Goal: Communication & Community: Answer question/provide support

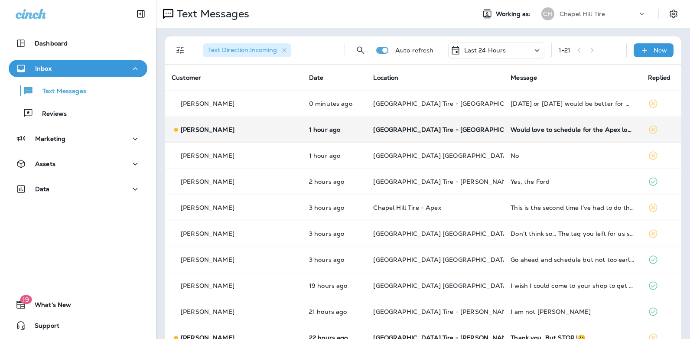
click at [529, 131] on div "Would love to schedule for the Apex location" at bounding box center [573, 129] width 124 height 7
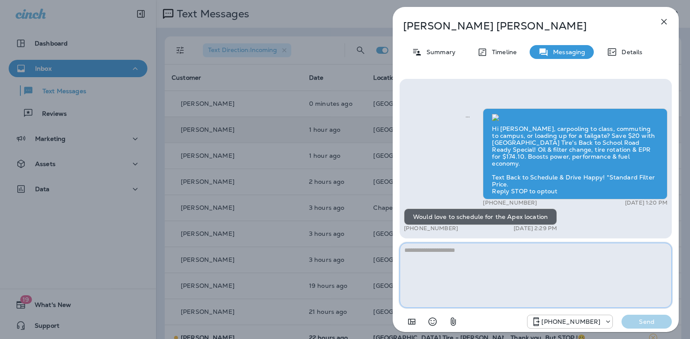
click at [447, 252] on textarea at bounding box center [536, 275] width 272 height 65
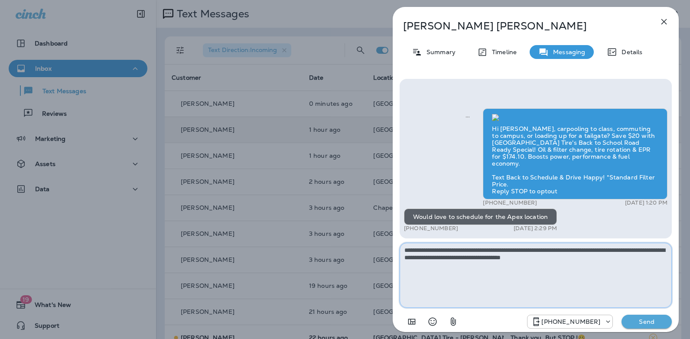
type textarea "**********"
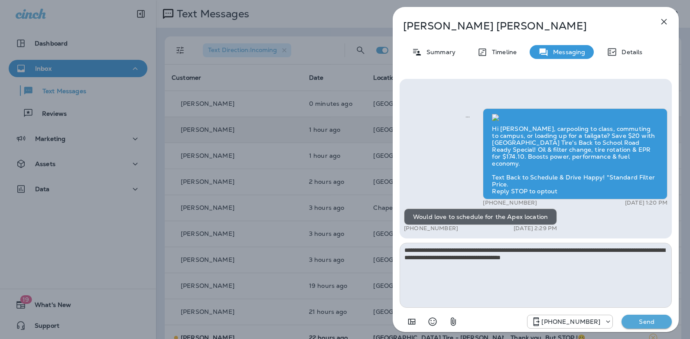
click at [634, 321] on p "Send" at bounding box center [647, 322] width 36 height 8
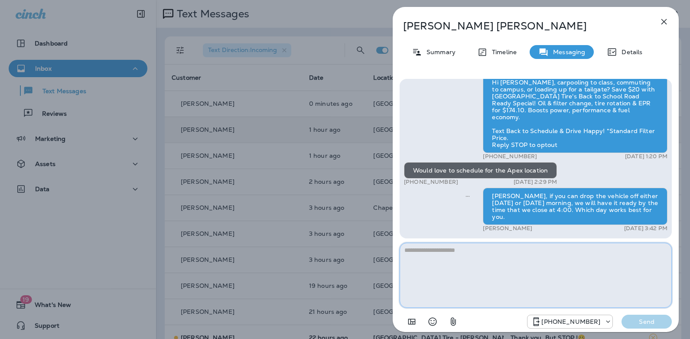
click at [460, 258] on textarea at bounding box center [536, 275] width 272 height 65
type textarea "**********"
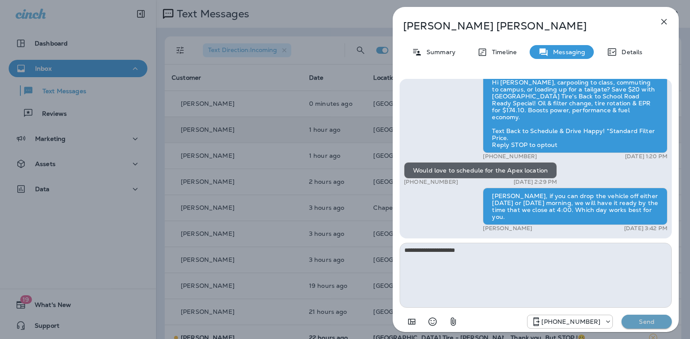
click at [639, 317] on button "Send" at bounding box center [647, 322] width 50 height 14
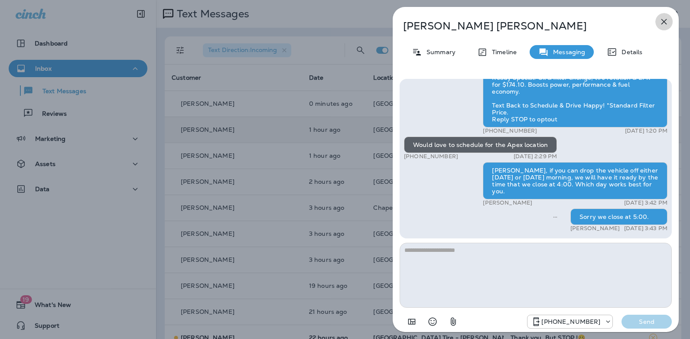
click at [664, 23] on icon "button" at bounding box center [664, 21] width 10 height 10
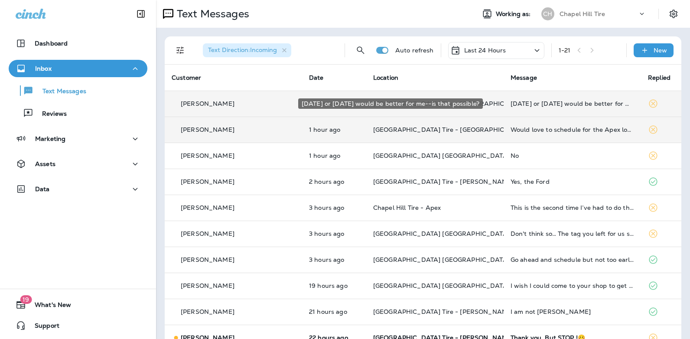
click at [511, 105] on div "[DATE] or [DATE] would be better for me--is that possible?" at bounding box center [573, 103] width 124 height 7
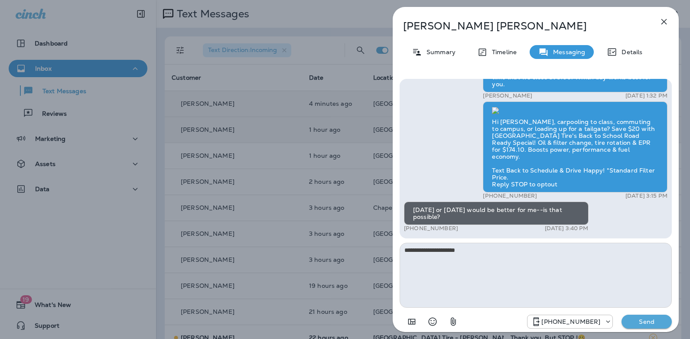
type textarea "**********"
click at [637, 324] on p "Send" at bounding box center [647, 322] width 36 height 8
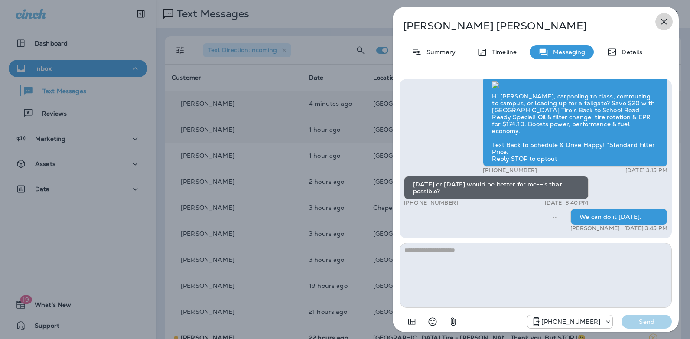
click at [663, 25] on icon "button" at bounding box center [664, 21] width 10 height 10
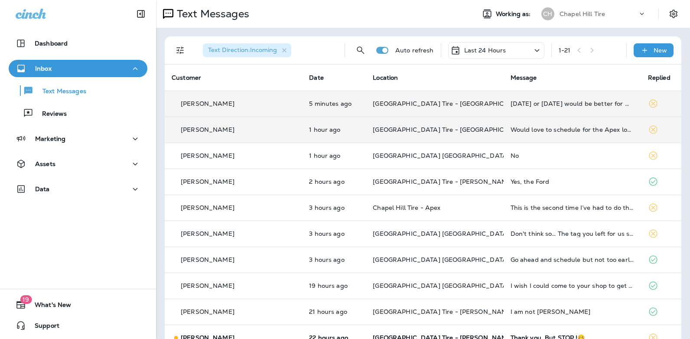
click at [532, 50] on icon at bounding box center [537, 50] width 10 height 11
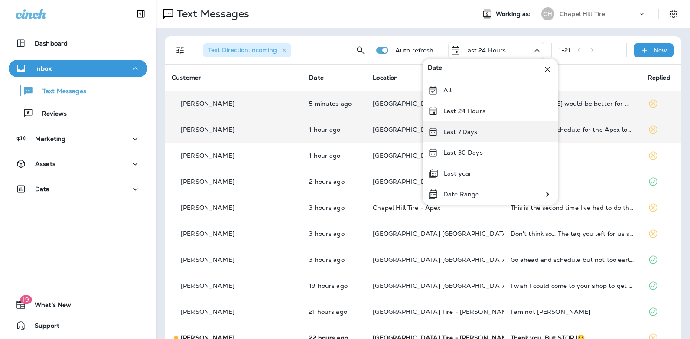
click at [470, 131] on p "Last 7 Days" at bounding box center [461, 131] width 34 height 7
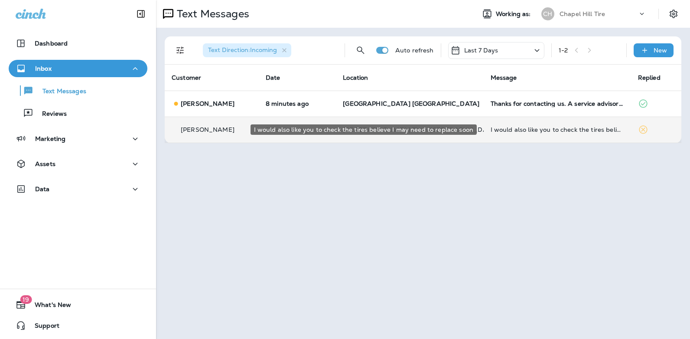
click at [561, 127] on div "I would also like you to check the tires believe I may need to replace soon" at bounding box center [558, 129] width 134 height 7
click at [561, 127] on div at bounding box center [579, 169] width 286 height 325
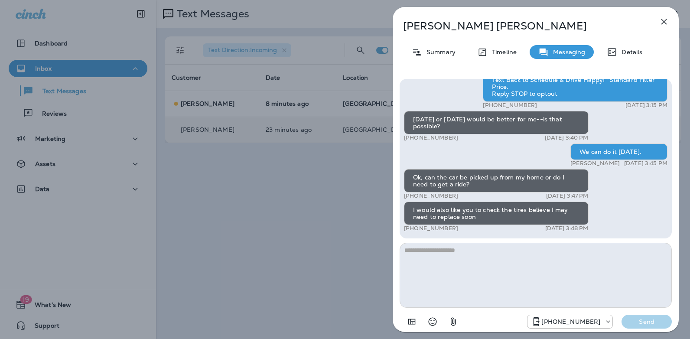
click at [463, 252] on textarea at bounding box center [536, 275] width 272 height 65
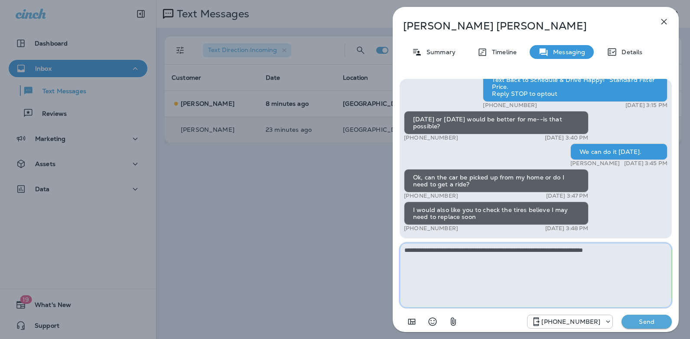
type textarea "**********"
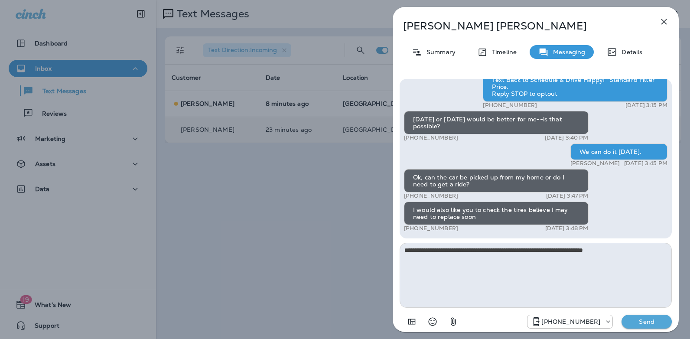
click at [644, 323] on p "Send" at bounding box center [647, 322] width 36 height 8
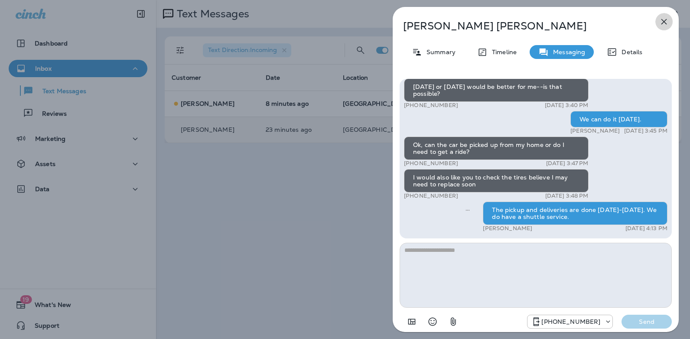
click at [665, 22] on icon "button" at bounding box center [665, 22] width 6 height 6
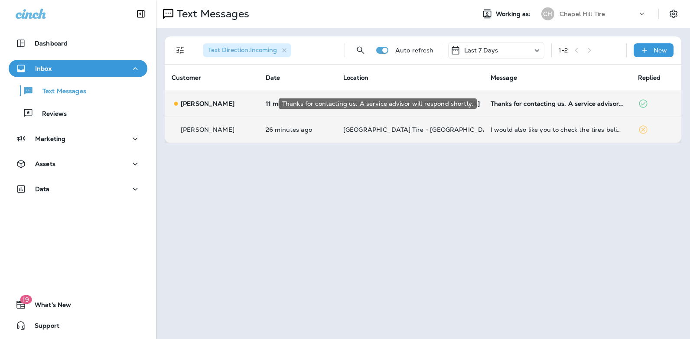
click at [513, 102] on div "Thanks for contacting us. A service advisor will respond shortly." at bounding box center [558, 103] width 134 height 7
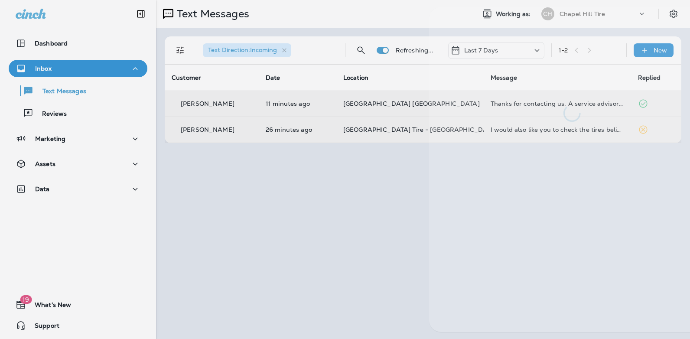
click at [513, 102] on div at bounding box center [572, 64] width 286 height 115
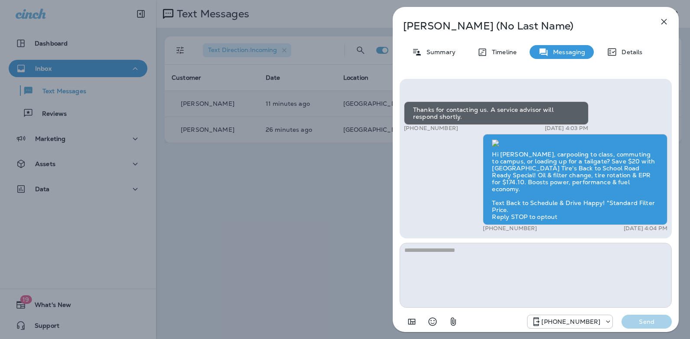
click at [663, 23] on icon "button" at bounding box center [665, 22] width 6 height 6
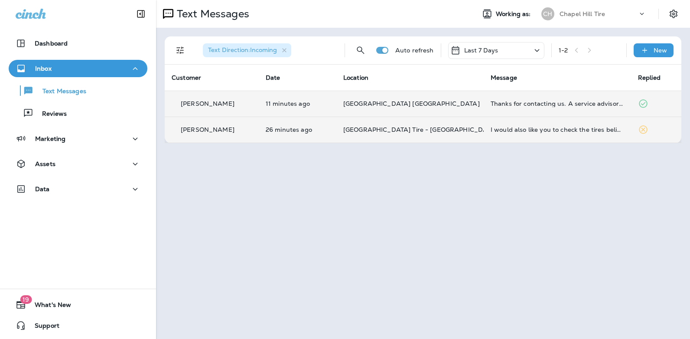
click at [537, 50] on icon at bounding box center [537, 50] width 5 height 3
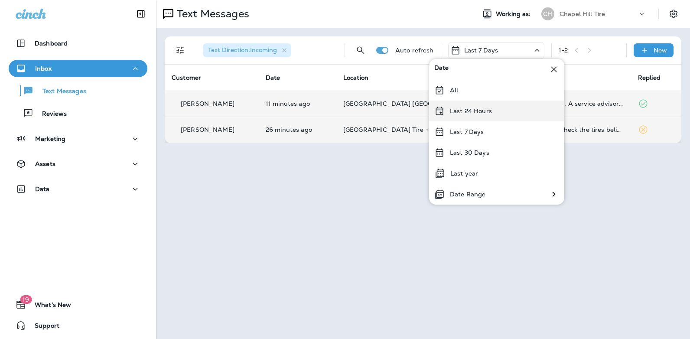
click at [490, 111] on p "Last 24 Hours" at bounding box center [471, 111] width 42 height 7
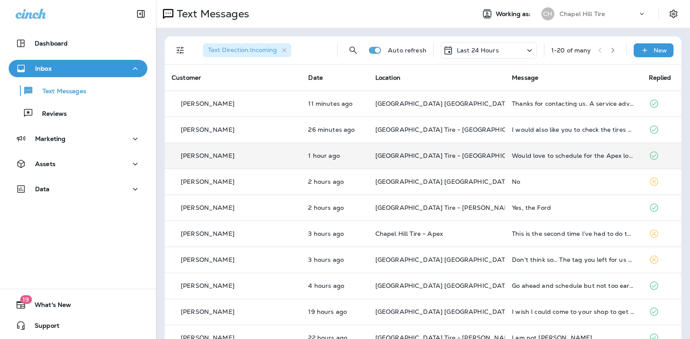
click at [570, 156] on div "Would love to schedule for the Apex location" at bounding box center [573, 155] width 123 height 7
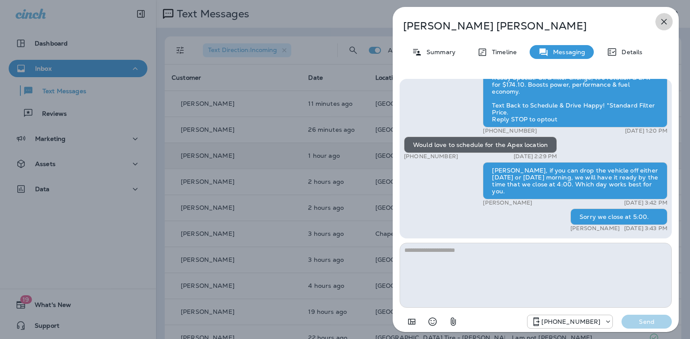
click at [664, 20] on icon "button" at bounding box center [664, 21] width 10 height 10
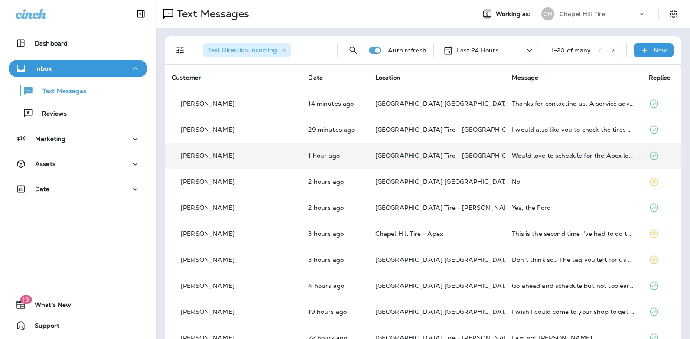
click at [519, 44] on div "Last 24 Hours" at bounding box center [489, 50] width 96 height 17
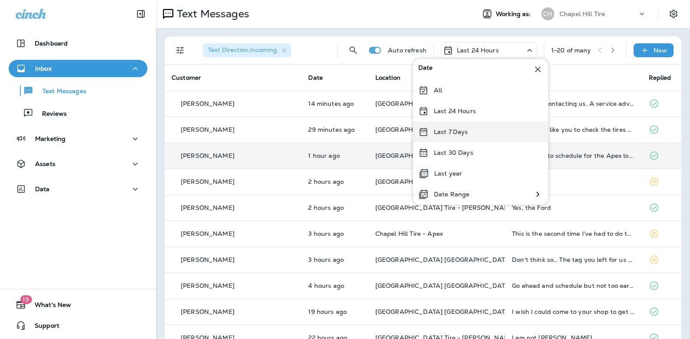
click at [470, 134] on div "Last 7 Days" at bounding box center [480, 131] width 135 height 21
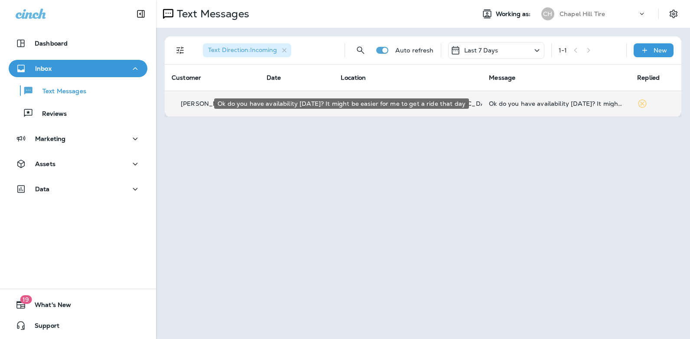
click at [534, 105] on div "Ok do you have availability [DATE]? It might be easier for me to get a ride tha…" at bounding box center [556, 103] width 134 height 7
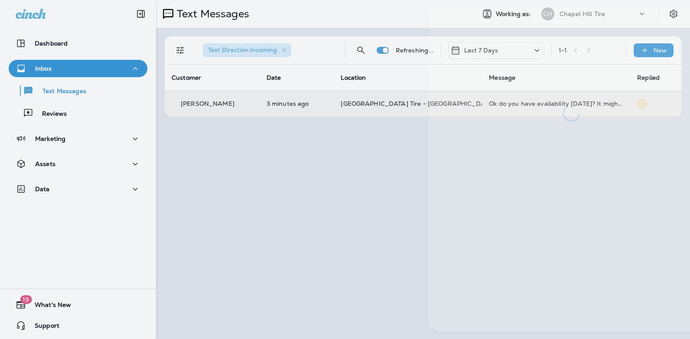
click at [534, 105] on div at bounding box center [571, 64] width 286 height 115
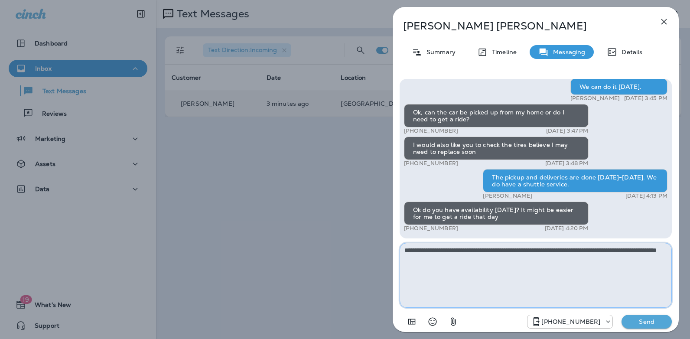
paste textarea "**********"
type textarea "**********"
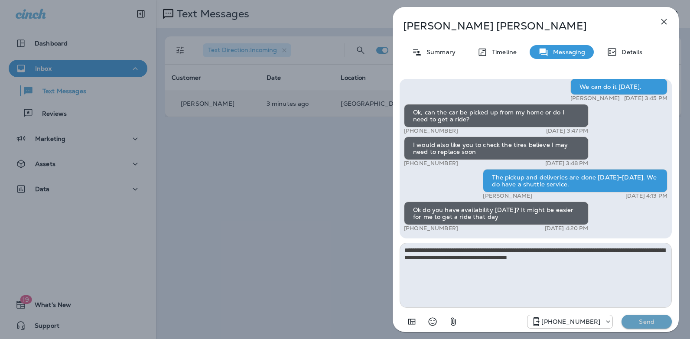
click at [642, 324] on p "Send" at bounding box center [647, 322] width 36 height 8
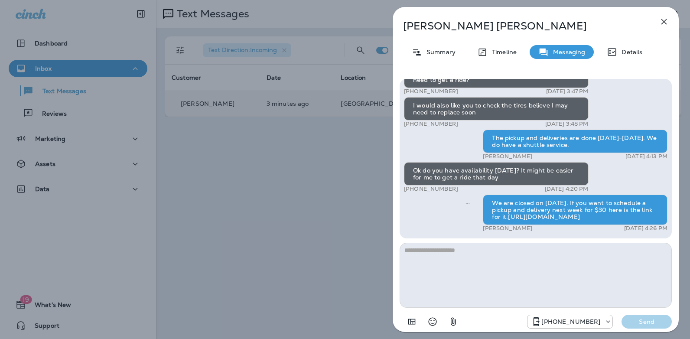
click at [666, 20] on icon "button" at bounding box center [664, 21] width 10 height 10
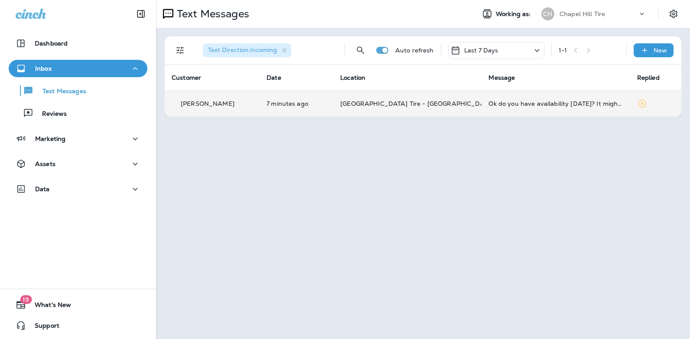
click at [537, 49] on icon at bounding box center [537, 50] width 10 height 11
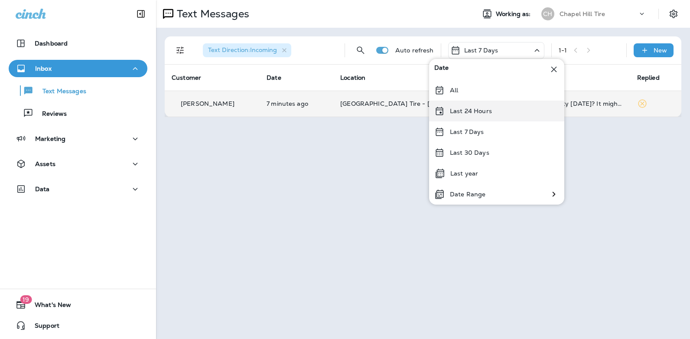
click at [494, 111] on div "Last 24 Hours" at bounding box center [496, 111] width 135 height 21
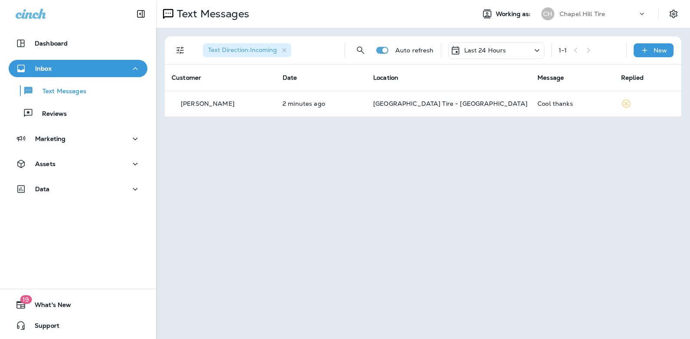
click at [539, 52] on icon at bounding box center [537, 50] width 10 height 11
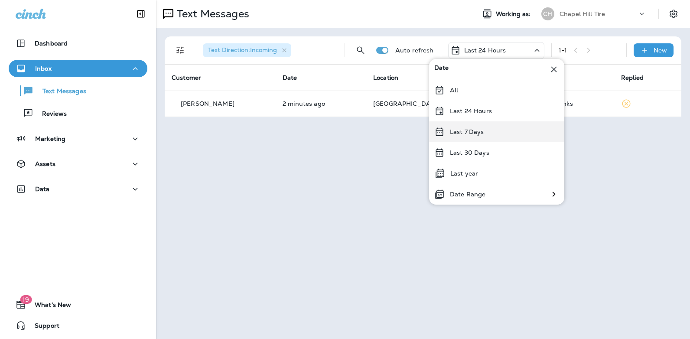
click at [497, 130] on div "Last 7 Days" at bounding box center [496, 131] width 135 height 21
